Goal: Entertainment & Leisure: Consume media (video, audio)

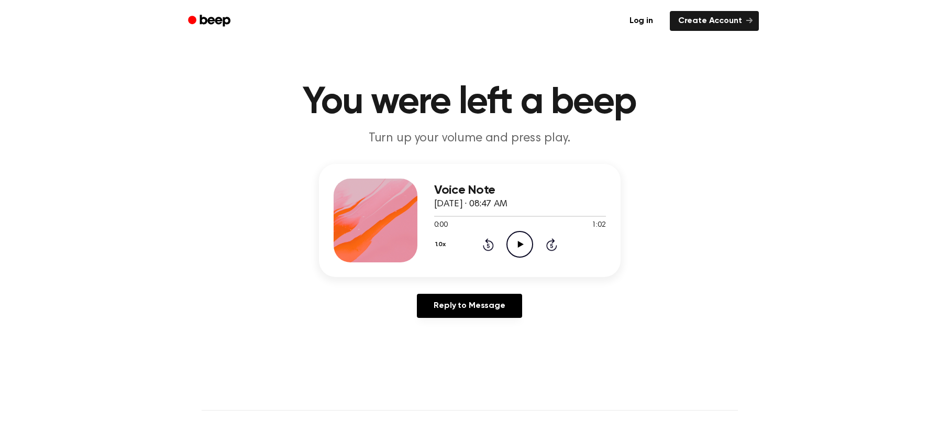
click at [516, 248] on icon "Play Audio" at bounding box center [519, 244] width 27 height 27
click at [521, 245] on icon at bounding box center [521, 244] width 6 height 7
